Goal: Information Seeking & Learning: Check status

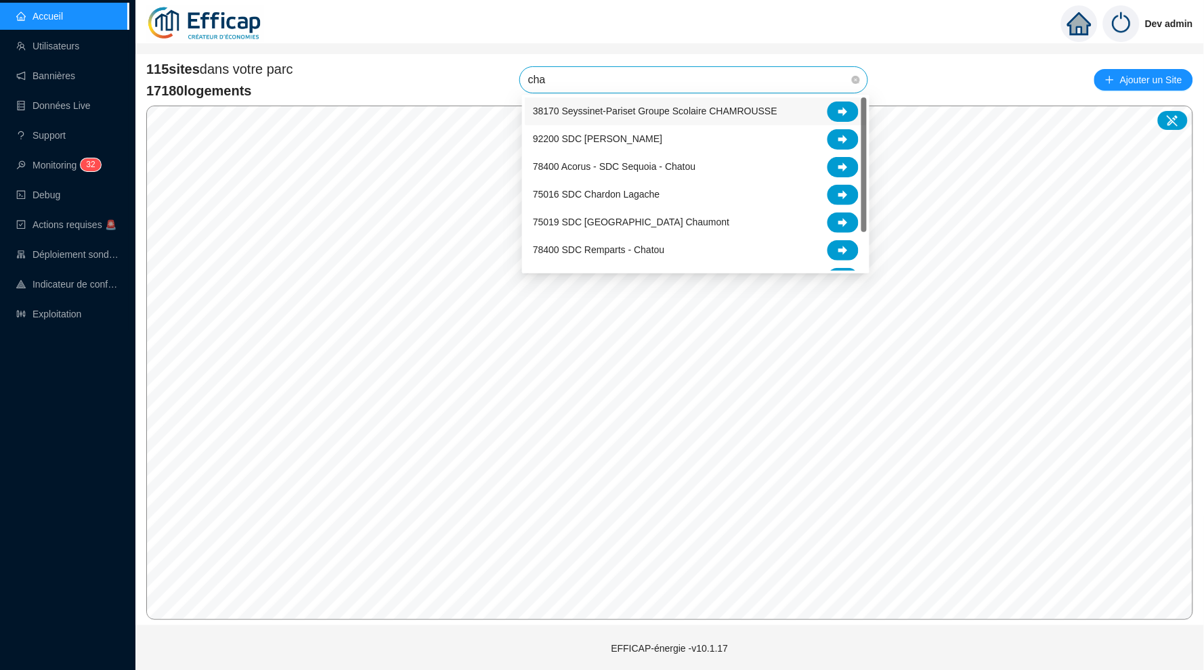
type input "char"
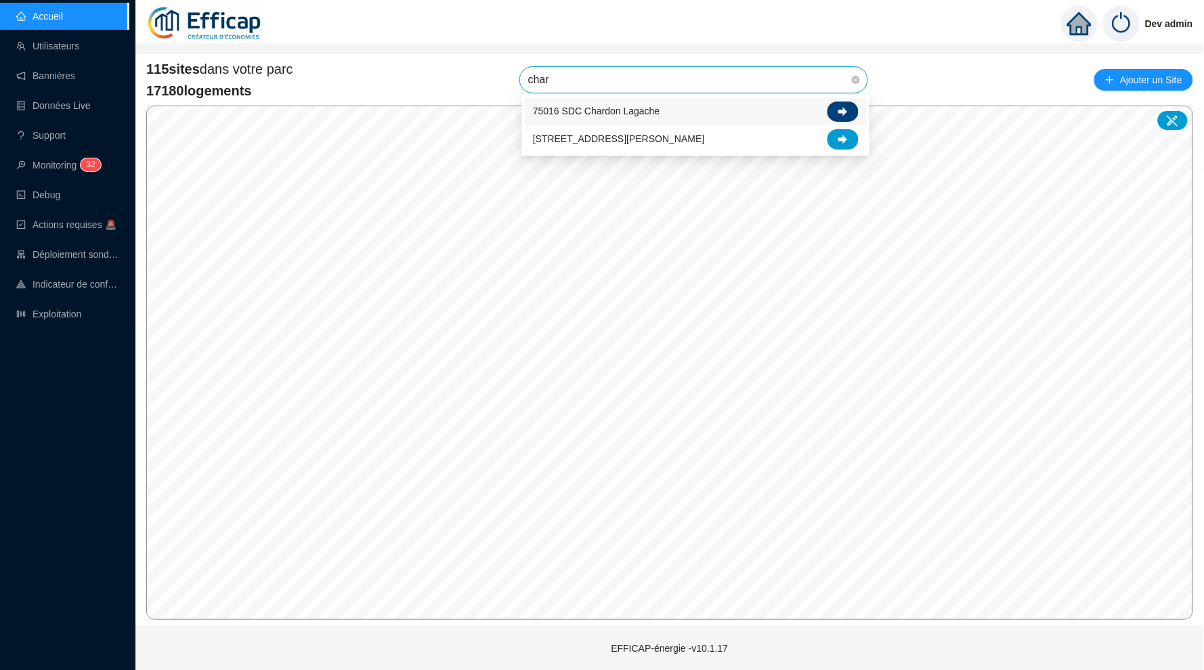
click at [843, 108] on icon at bounding box center [842, 111] width 9 height 9
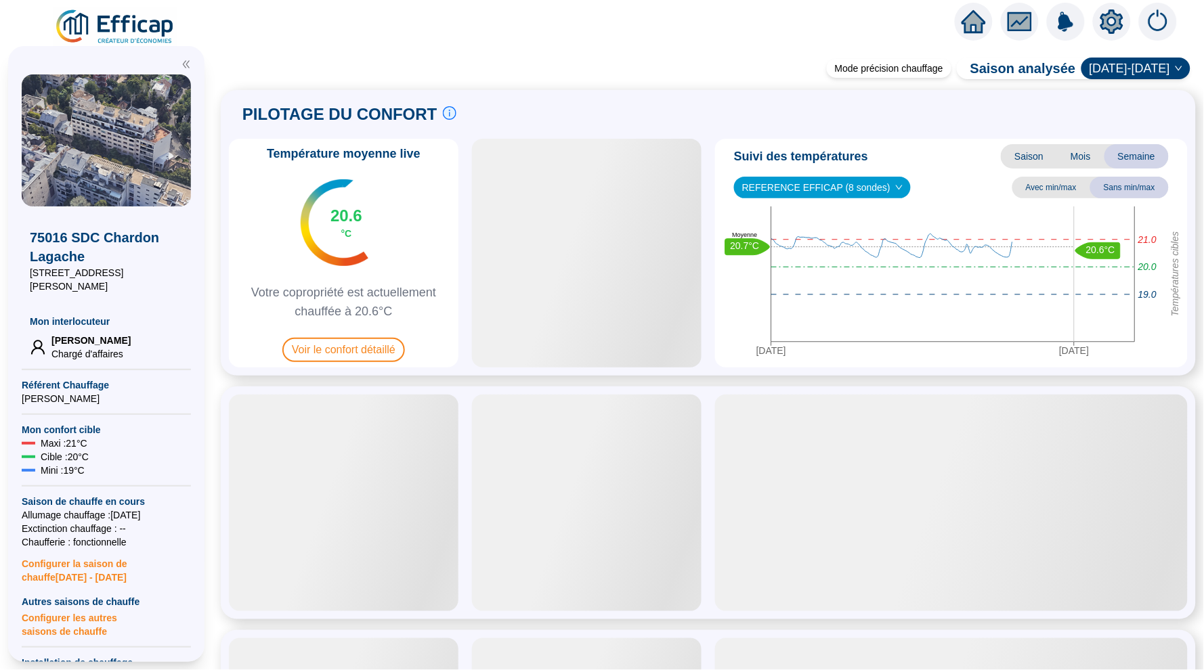
click at [1105, 28] on icon "setting" at bounding box center [1111, 21] width 23 height 24
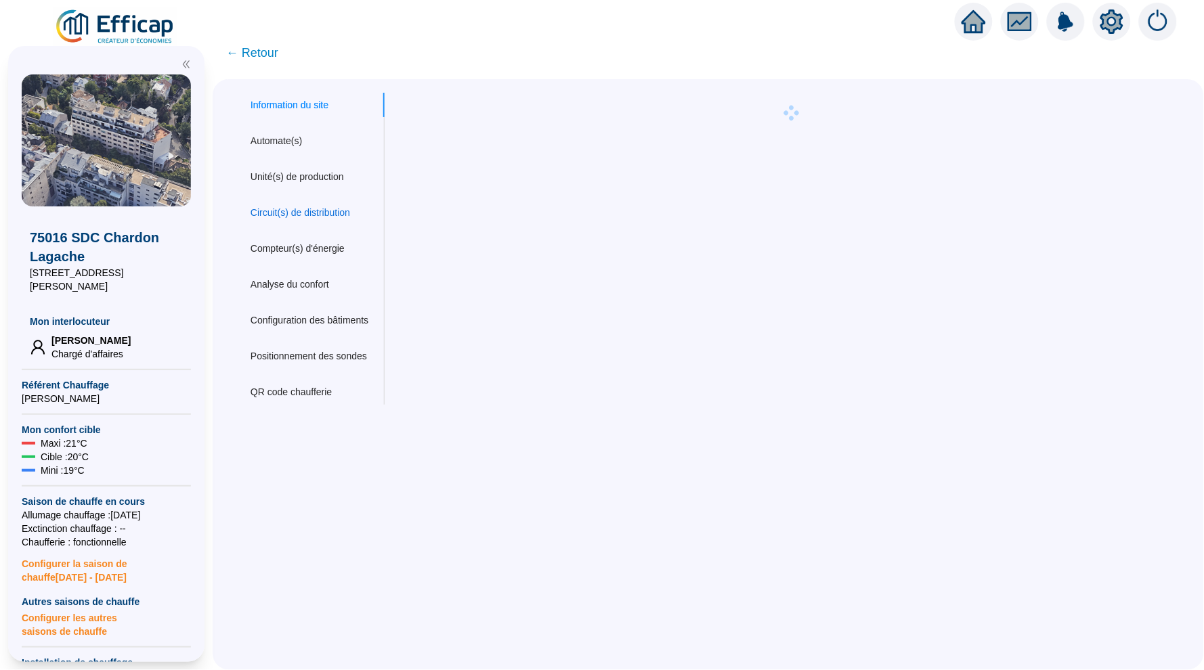
click at [330, 209] on div "Circuit(s) de distribution" at bounding box center [300, 213] width 100 height 14
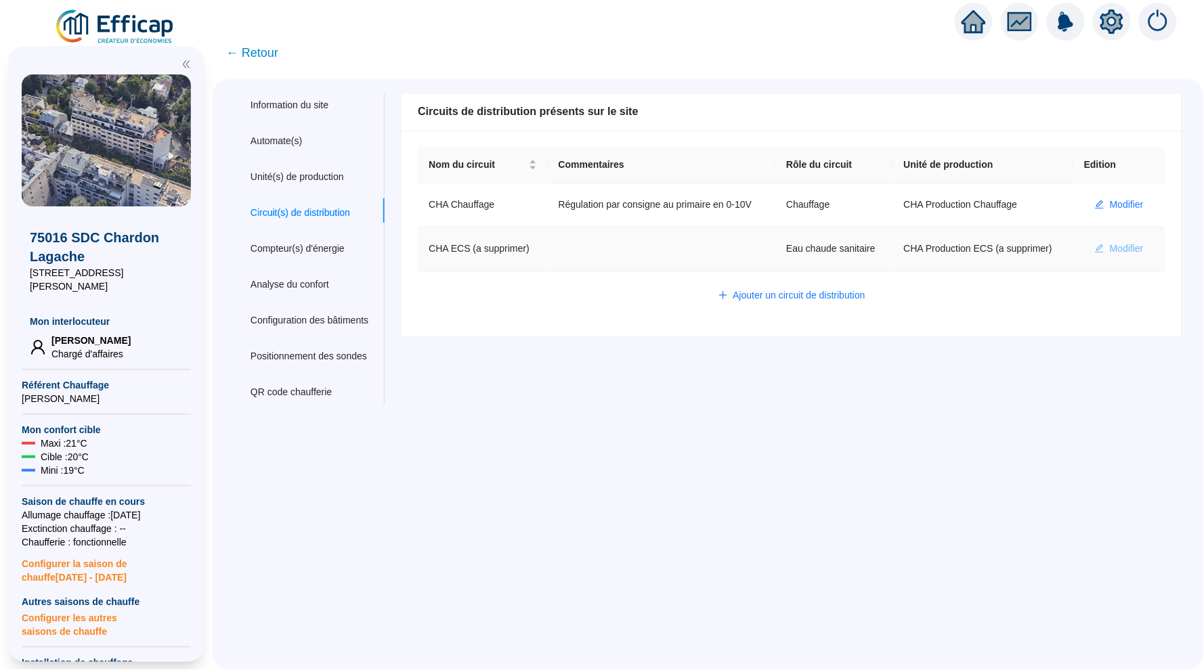
click at [1114, 251] on span "Modifier" at bounding box center [1127, 249] width 34 height 14
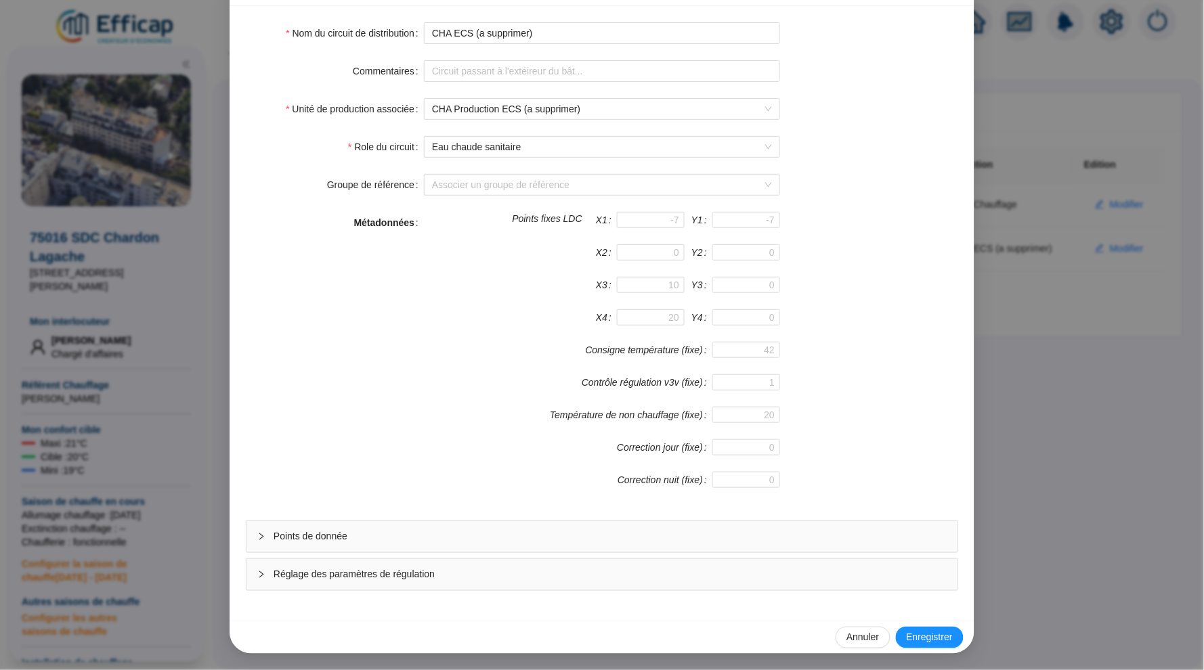
scroll to position [102, 0]
click at [611, 592] on div "Nom du circuit de distribution CHA ECS (a supprimer) Commentaires Unité de prod…" at bounding box center [601, 313] width 745 height 615
click at [611, 580] on span "Réglage des paramètres de régulation" at bounding box center [610, 574] width 673 height 14
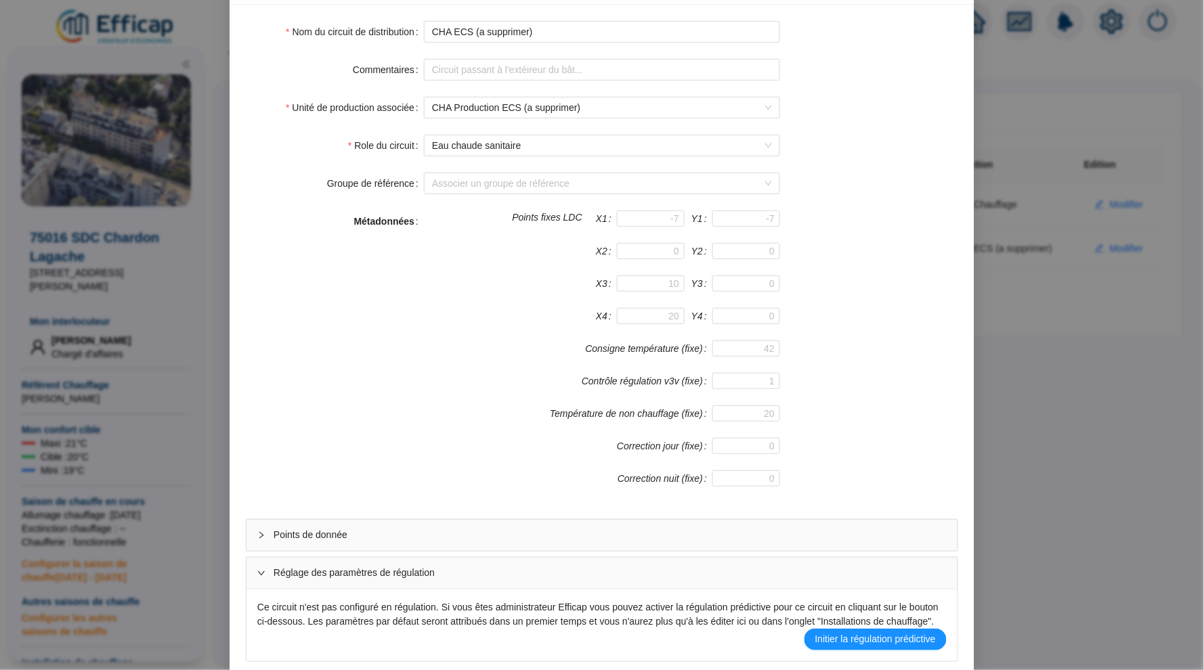
click at [625, 521] on div "Points de donnée" at bounding box center [601, 535] width 711 height 31
click at [625, 535] on span "Points de donnée" at bounding box center [610, 535] width 673 height 14
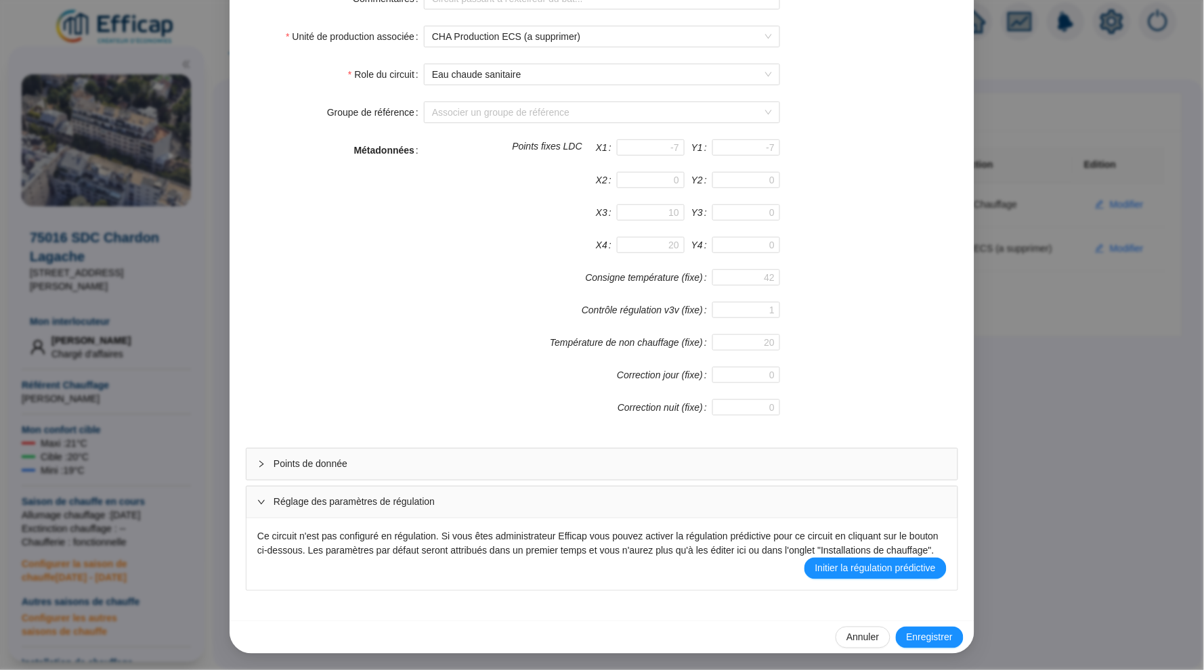
click at [633, 449] on div "Points de donnée" at bounding box center [601, 464] width 711 height 31
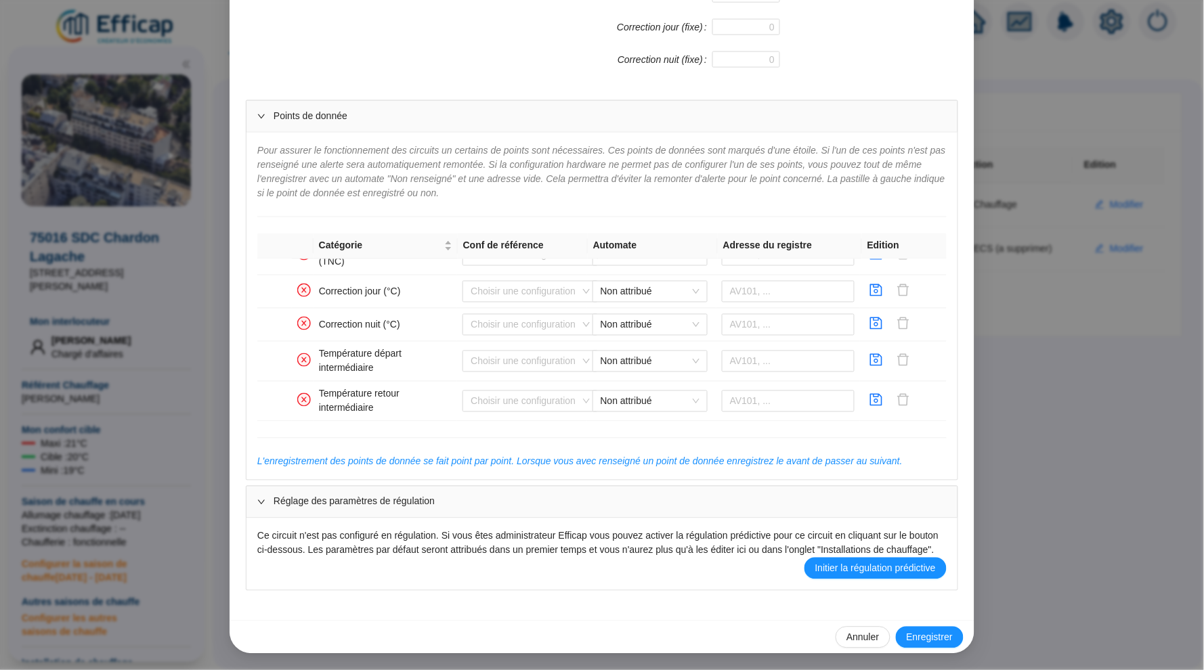
scroll to position [0, 0]
click at [1088, 368] on div "Enregistrer un circuit de distribution Nom du circuit de distribution CHA ECS (…" at bounding box center [602, 335] width 1204 height 670
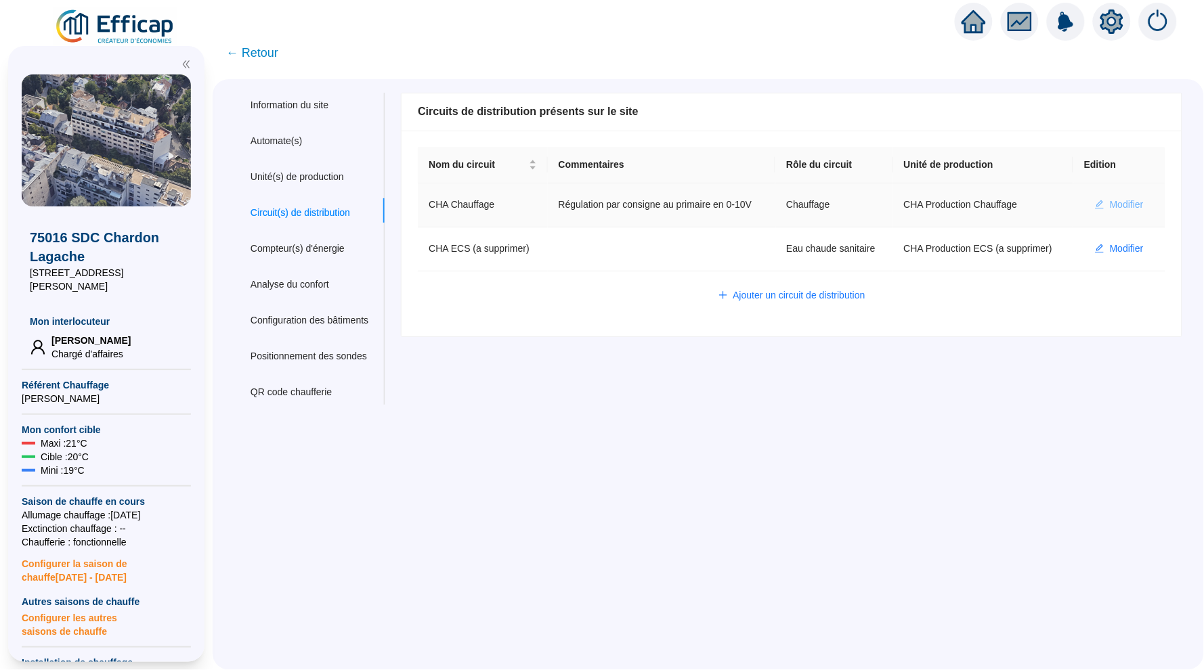
click at [1122, 209] on span "Modifier" at bounding box center [1127, 205] width 34 height 14
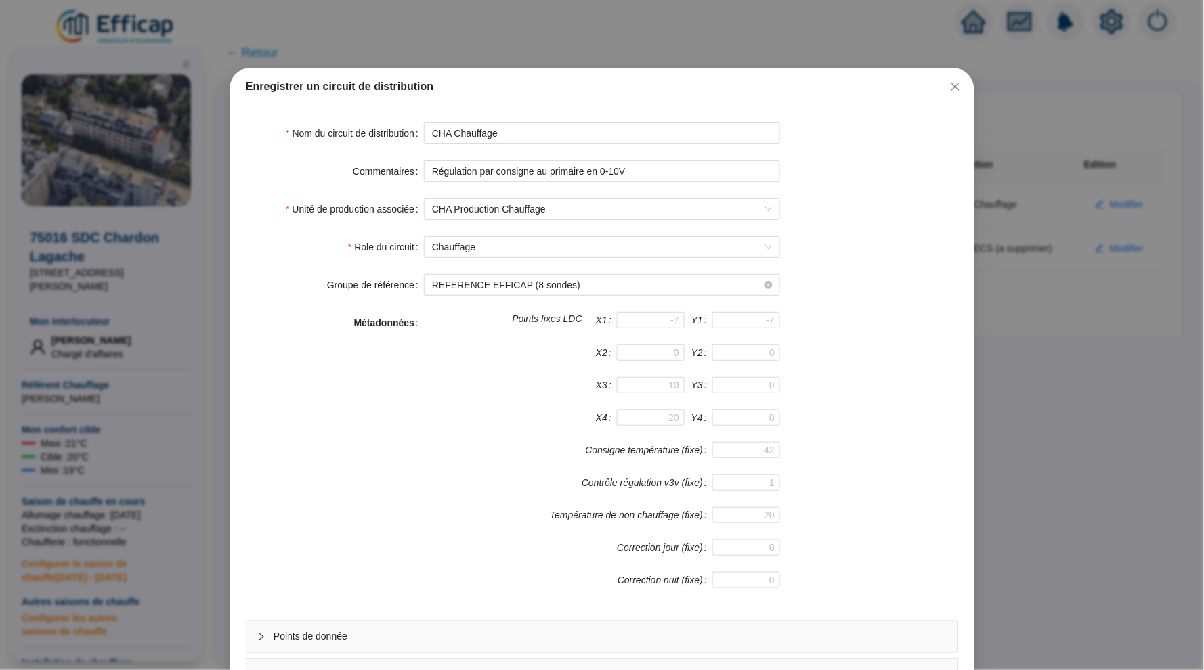
click at [600, 629] on div "Points de donnée" at bounding box center [601, 636] width 711 height 31
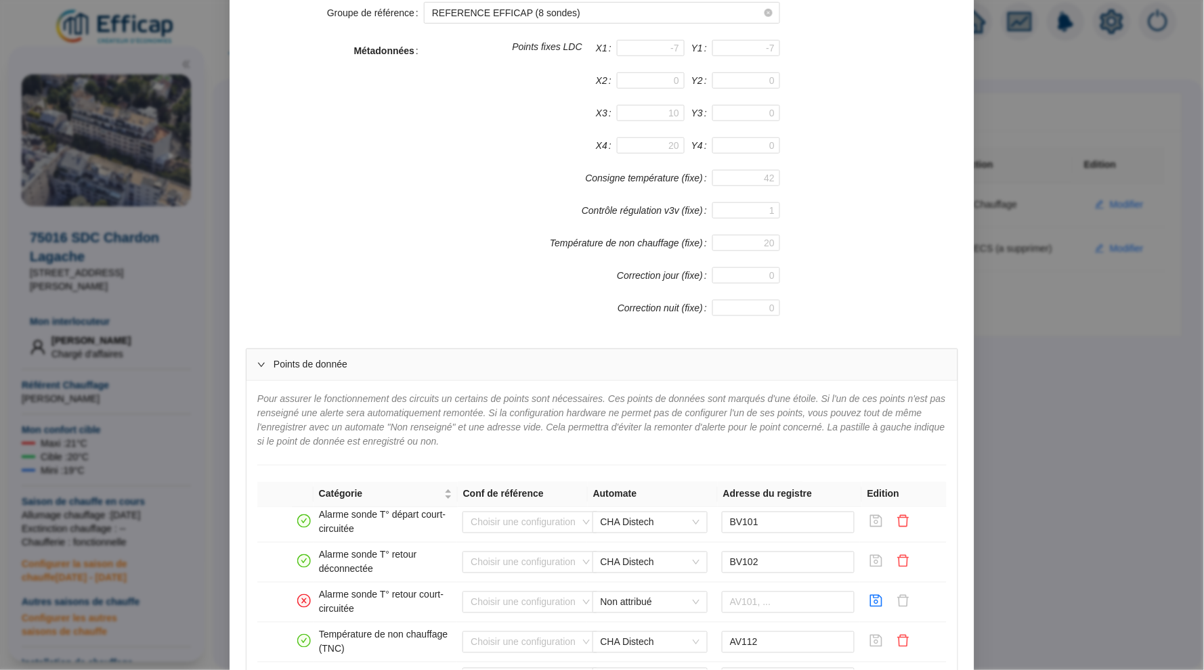
scroll to position [858, 0]
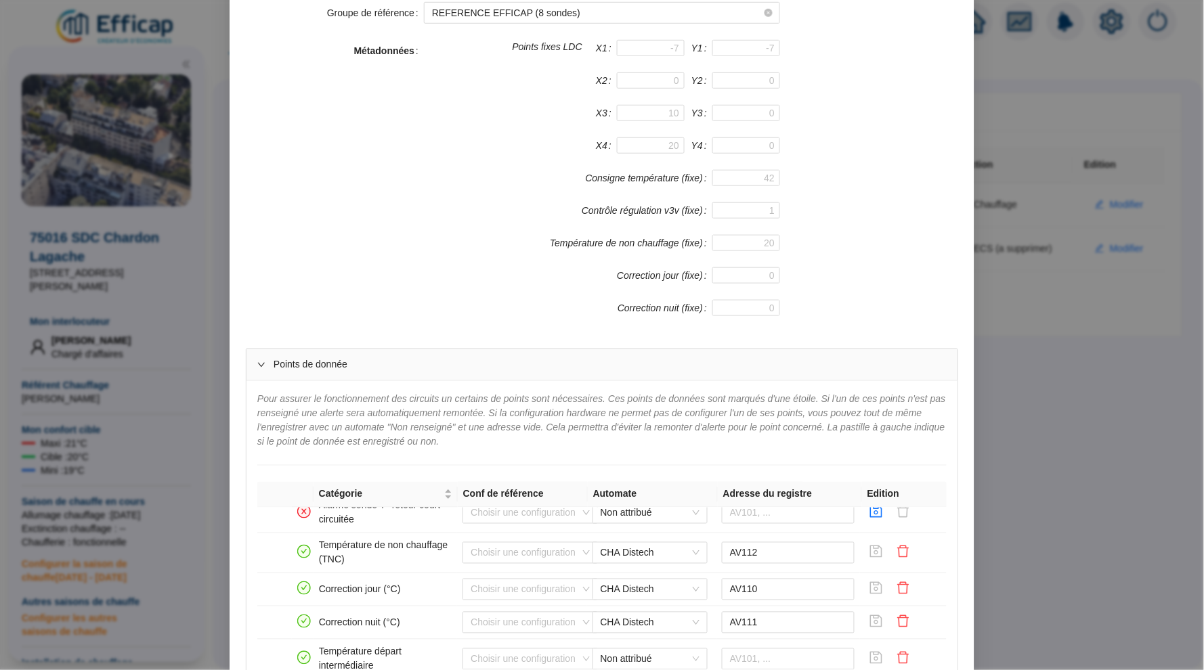
click at [1145, 437] on div "Enregistrer un circuit de distribution Nom du circuit de distribution CHA Chauf…" at bounding box center [602, 335] width 1204 height 670
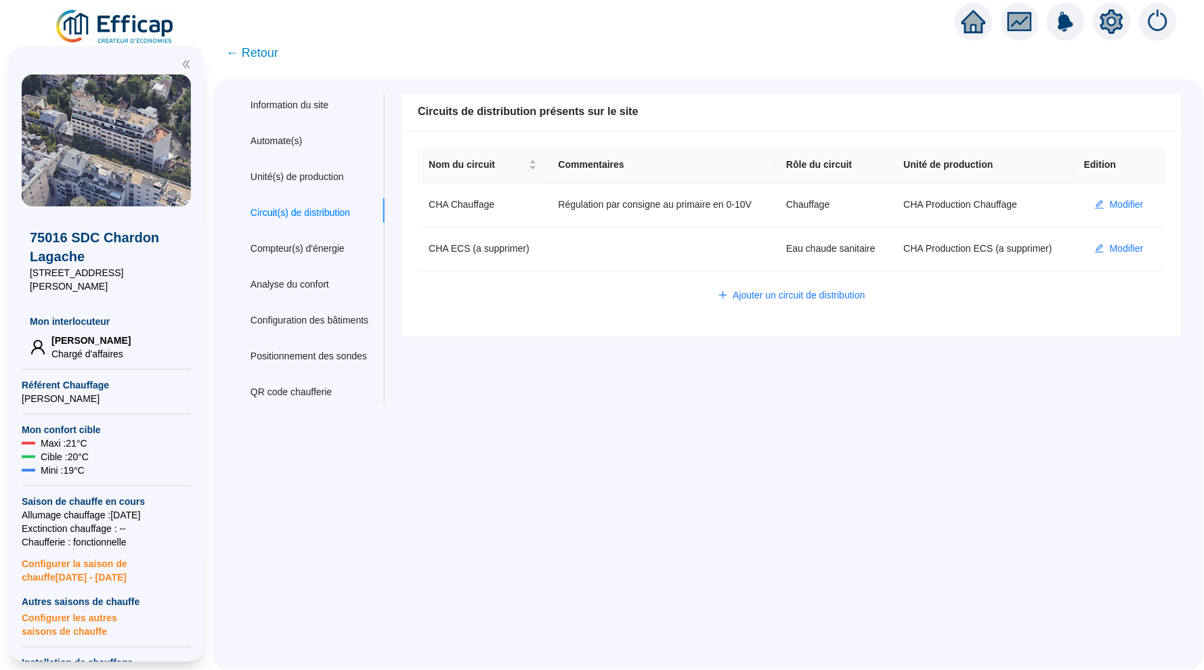
click at [245, 47] on span "← Retour" at bounding box center [252, 52] width 52 height 19
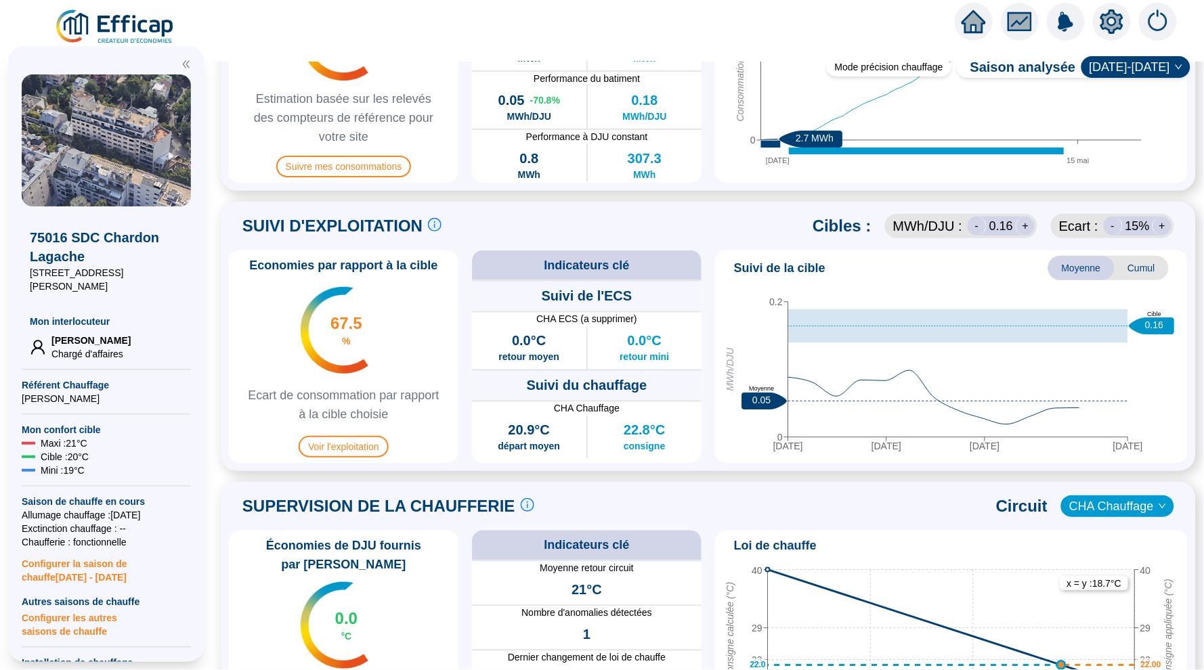
scroll to position [583, 0]
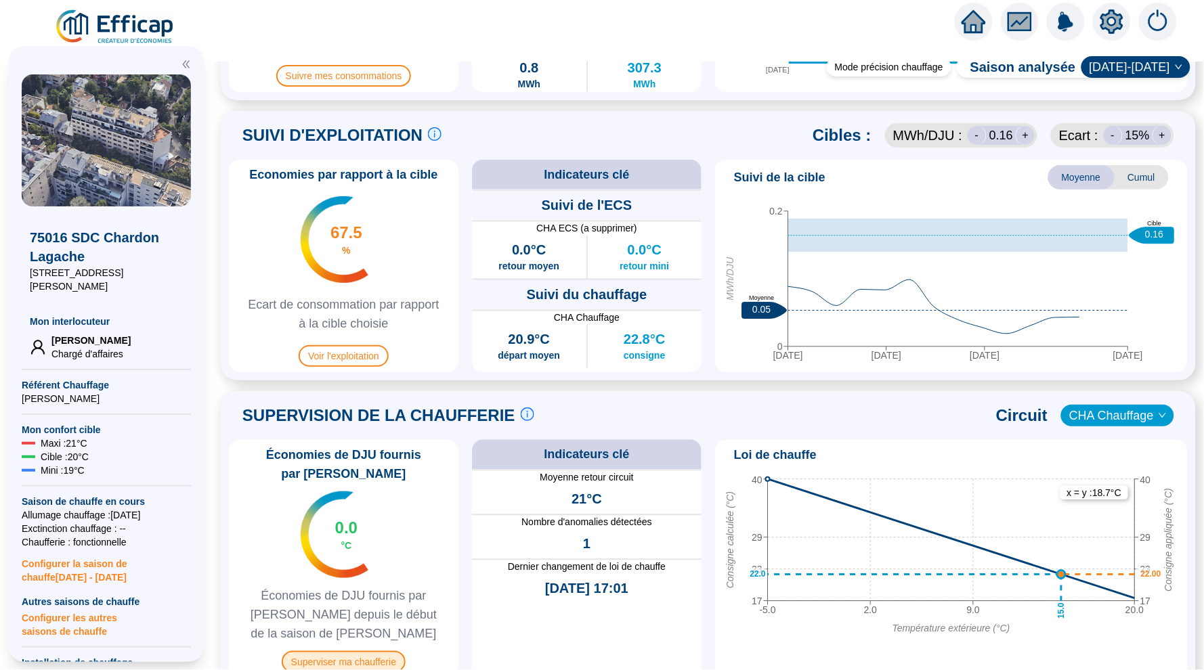
click at [369, 655] on span "Superviser ma chaufferie" at bounding box center [344, 662] width 124 height 22
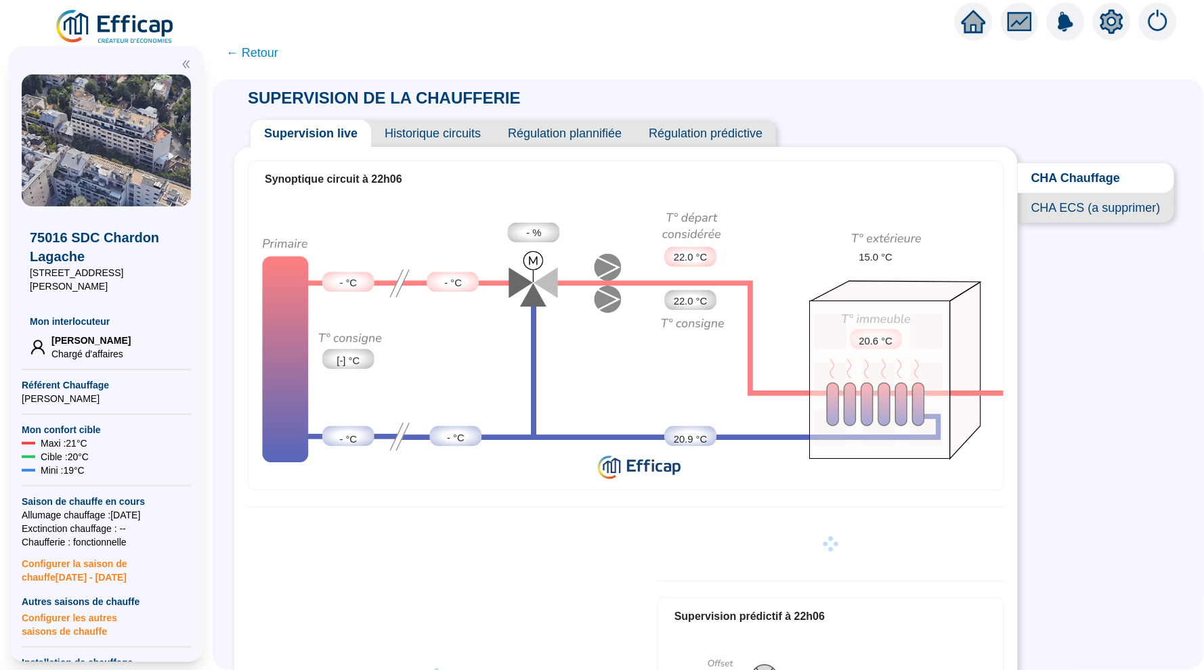
click at [1064, 211] on span "CHA ECS (a supprimer)" at bounding box center [1096, 208] width 156 height 30
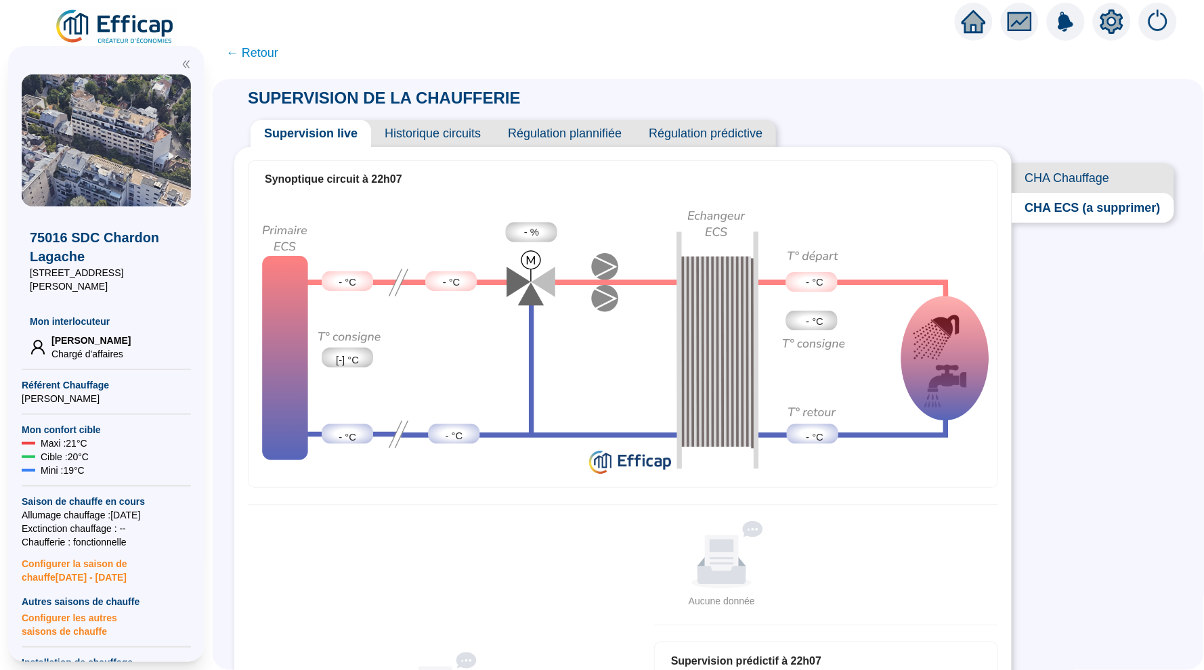
click at [968, 30] on icon "home" at bounding box center [973, 21] width 24 height 19
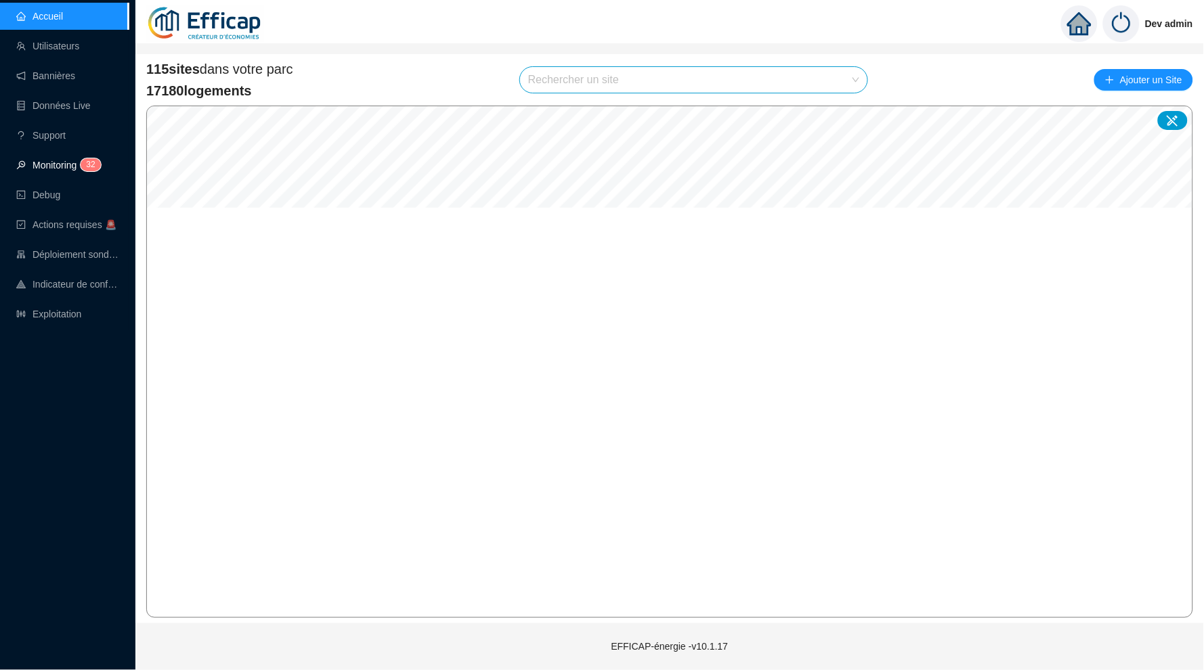
click at [51, 161] on link "Monitoring 3 2" at bounding box center [56, 165] width 81 height 11
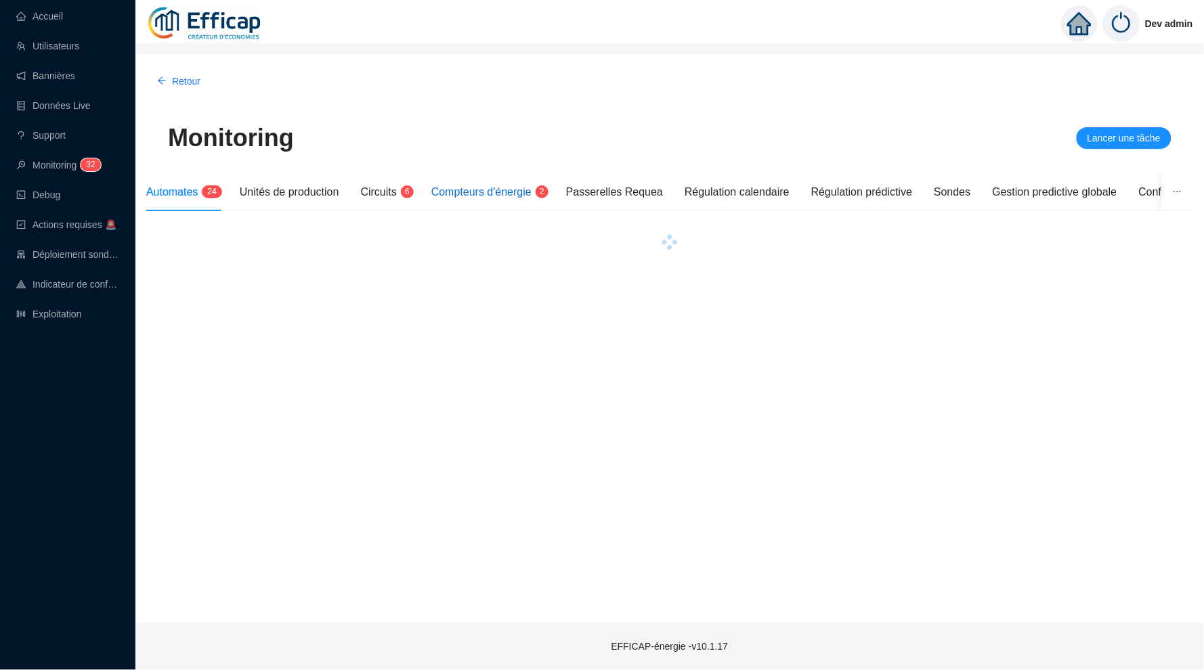
click at [544, 192] on span "2" at bounding box center [537, 193] width 13 height 11
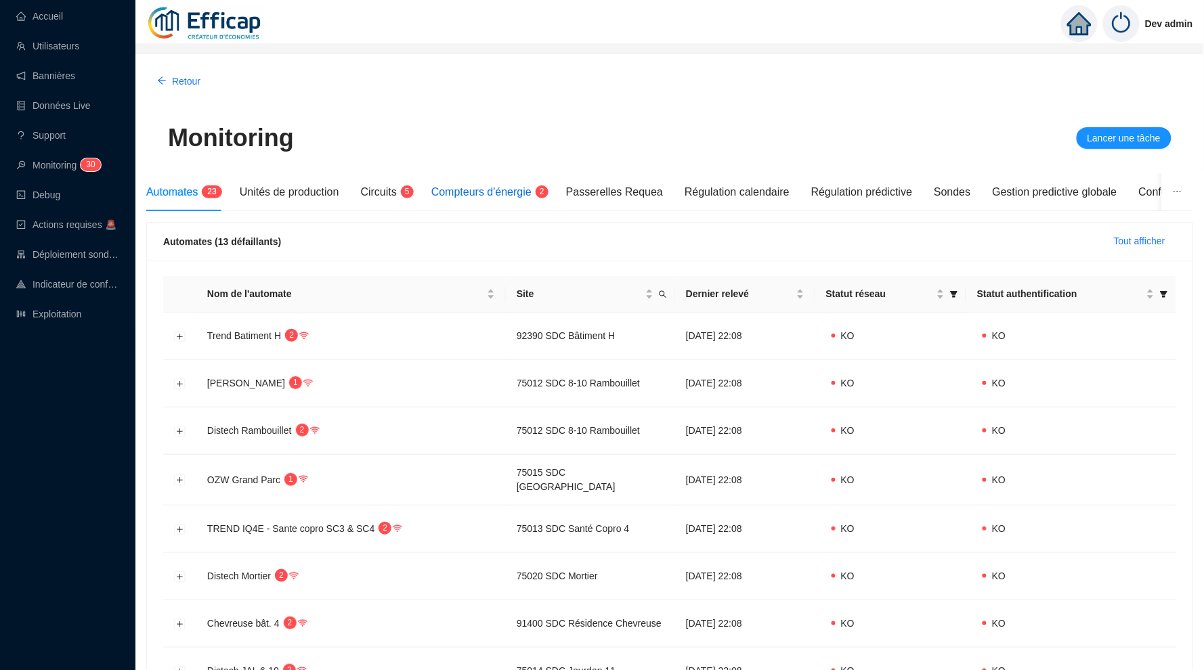
click at [520, 190] on span "Compteurs d'énergie" at bounding box center [481, 192] width 100 height 12
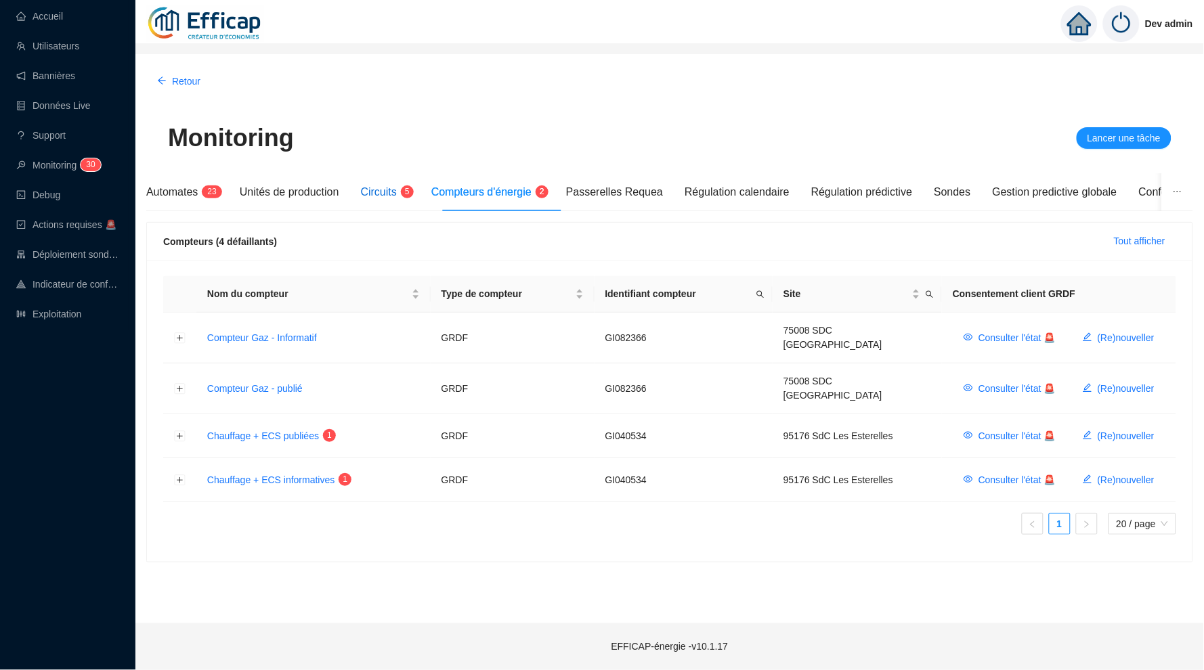
click at [396, 193] on span "Circuits" at bounding box center [379, 192] width 36 height 12
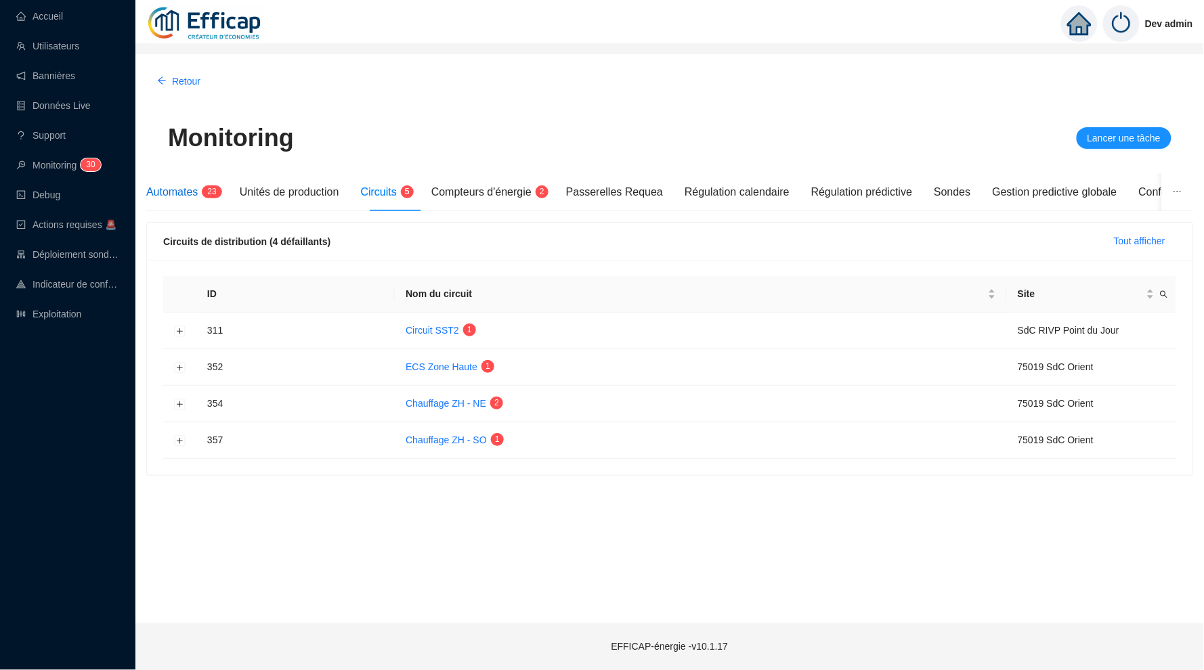
click at [205, 189] on sup "2 3" at bounding box center [212, 191] width 20 height 13
